Goal: Navigation & Orientation: Find specific page/section

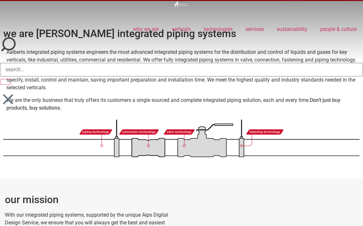
scroll to position [129, 0]
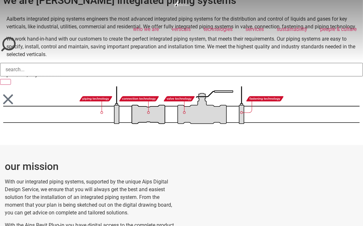
click at [269, 107] on div at bounding box center [181, 100] width 363 height 18
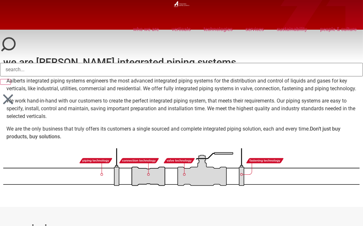
scroll to position [0, 0]
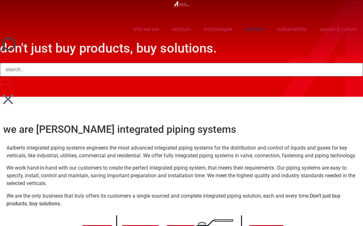
click at [250, 29] on link "services" at bounding box center [254, 29] width 31 height 15
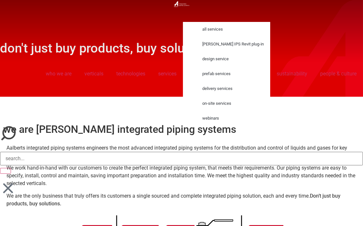
click at [233, 59] on link "design service" at bounding box center [233, 59] width 74 height 15
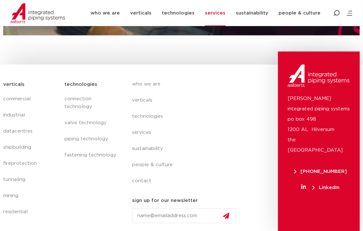
scroll to position [574, 0]
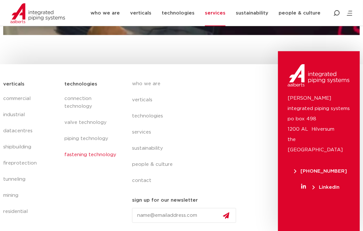
click at [72, 155] on link "fastening technology" at bounding box center [91, 155] width 55 height 16
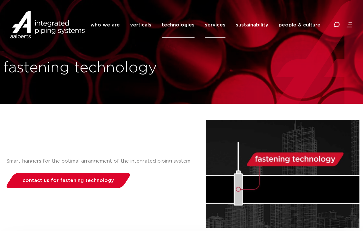
click at [217, 24] on link "services" at bounding box center [215, 25] width 21 height 26
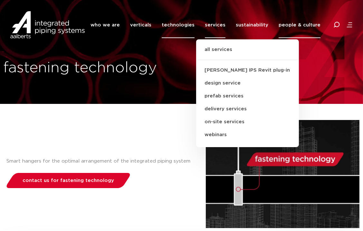
click at [287, 25] on link "people & culture" at bounding box center [300, 25] width 42 height 26
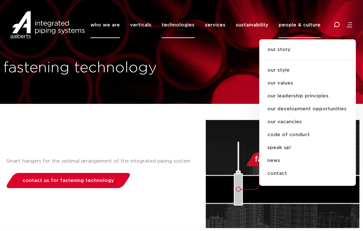
click at [114, 23] on link "who we are" at bounding box center [105, 25] width 29 height 26
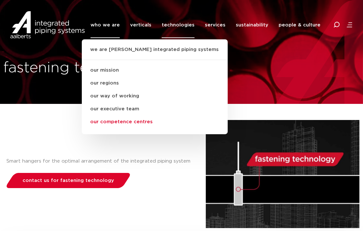
click at [120, 121] on link "our competence centres" at bounding box center [155, 121] width 146 height 13
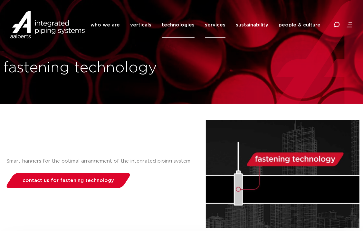
click at [216, 25] on link "services" at bounding box center [215, 25] width 21 height 26
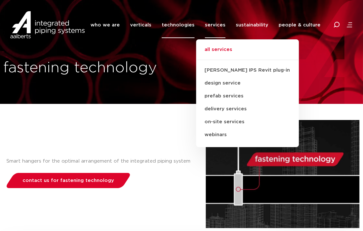
click at [215, 48] on link "all services" at bounding box center [247, 53] width 103 height 14
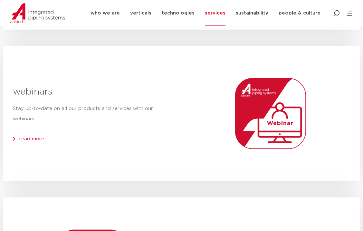
scroll to position [259, 0]
